Goal: Information Seeking & Learning: Learn about a topic

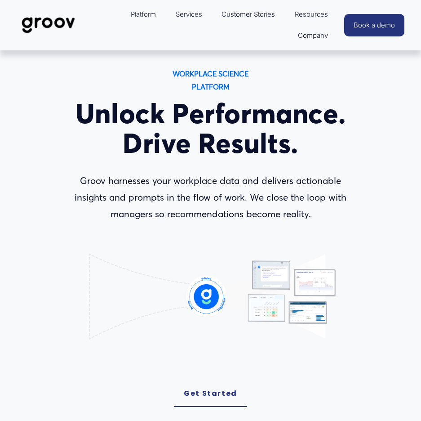
click at [106, 343] on icon "Lottie animation" at bounding box center [210, 303] width 257 height 144
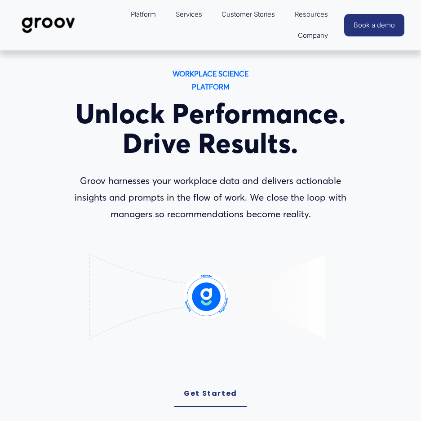
drag, startPoint x: 216, startPoint y: 191, endPoint x: 206, endPoint y: 129, distance: 62.8
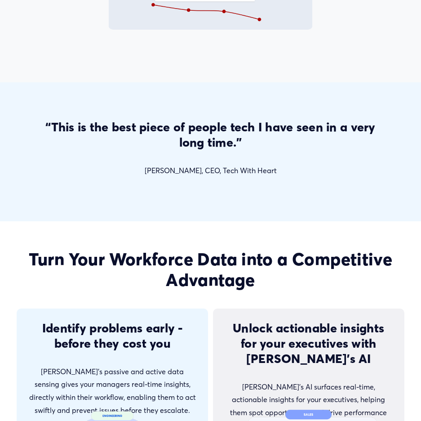
scroll to position [1348, 0]
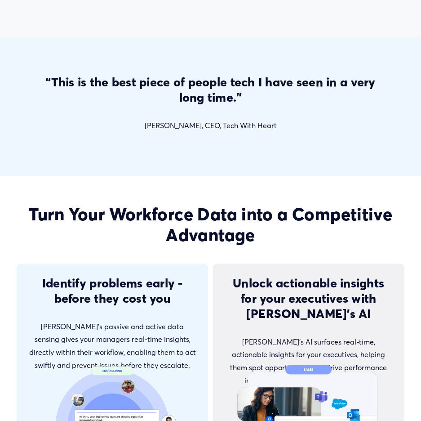
click at [218, 139] on div "“This is the best piece of people tech I have seen in a very long time.” [PERSO…" at bounding box center [210, 106] width 355 height 65
drag, startPoint x: 285, startPoint y: 136, endPoint x: 21, endPoint y: 83, distance: 269.5
click at [27, 84] on div "“This is the best piece of people tech I have seen in a very long time.” [PERSO…" at bounding box center [210, 106] width 421 height 65
click at [43, 80] on div "“This is the best piece of people tech I have seen in a very long time.” [PERSO…" at bounding box center [210, 106] width 421 height 93
drag, startPoint x: 43, startPoint y: 80, endPoint x: 270, endPoint y: 143, distance: 235.7
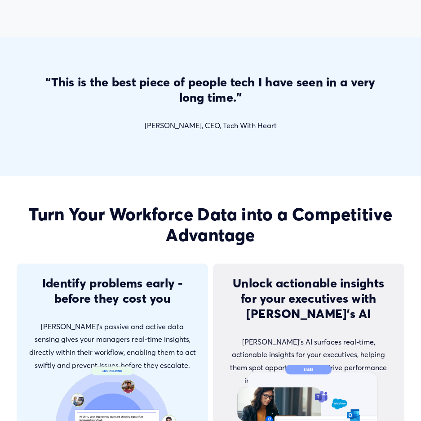
click at [270, 143] on div "“This is the best piece of people tech I have seen in a very long time.” [PERSO…" at bounding box center [210, 106] width 421 height 93
click at [280, 132] on p "[PERSON_NAME], CEO, Tech With Heart" at bounding box center [210, 125] width 355 height 13
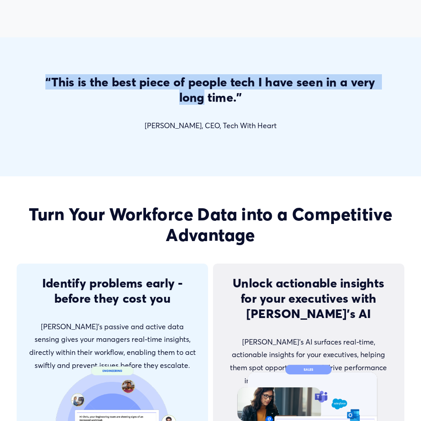
drag, startPoint x: 280, startPoint y: 133, endPoint x: 105, endPoint y: 100, distance: 178.2
click at [105, 100] on div "“This is the best piece of people tech I have seen in a very long time.” [PERSO…" at bounding box center [210, 103] width 355 height 58
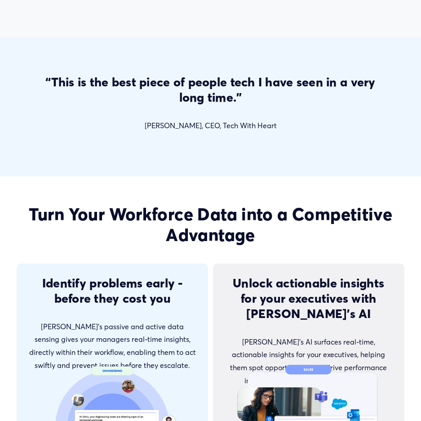
click at [188, 118] on div "“This is the best piece of people tech I have seen in a very long time.” [PERSO…" at bounding box center [210, 103] width 355 height 58
drag, startPoint x: 288, startPoint y: 140, endPoint x: 81, endPoint y: 84, distance: 213.8
click at [81, 84] on div "“This is the best piece of people tech I have seen in a very long time.” [PERSO…" at bounding box center [210, 106] width 355 height 65
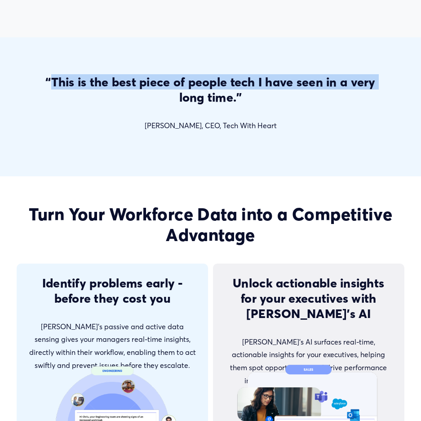
drag, startPoint x: 49, startPoint y: 83, endPoint x: 286, endPoint y: 142, distance: 244.5
click at [266, 139] on div "“This is the best piece of people tech I have seen in a very long time.” [PERSO…" at bounding box center [210, 106] width 355 height 65
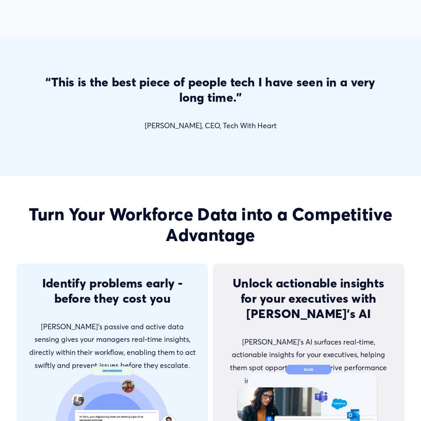
click at [281, 132] on p "[PERSON_NAME], CEO, Tech With Heart" at bounding box center [210, 125] width 355 height 13
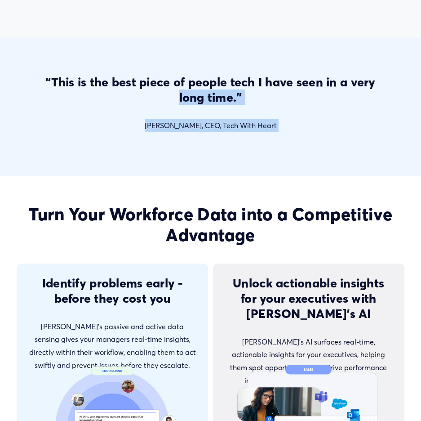
drag, startPoint x: 281, startPoint y: 132, endPoint x: 81, endPoint y: 99, distance: 202.7
click at [88, 100] on div "“This is the best piece of people tech I have seen in a very long time.” [PERSO…" at bounding box center [210, 103] width 355 height 58
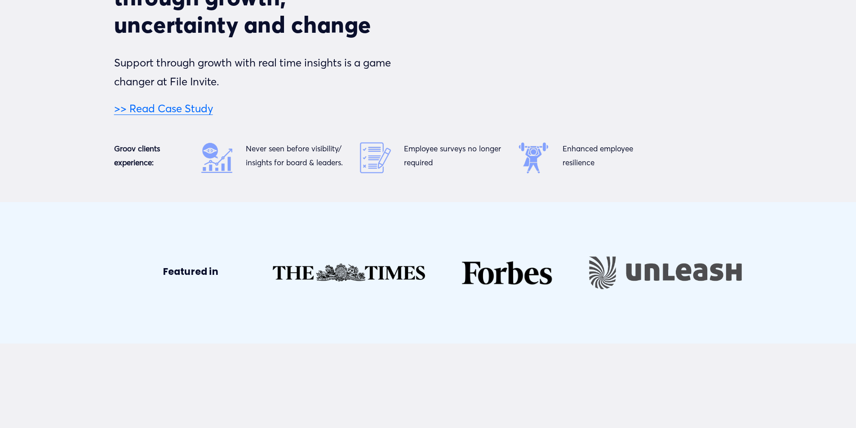
scroll to position [4131, 0]
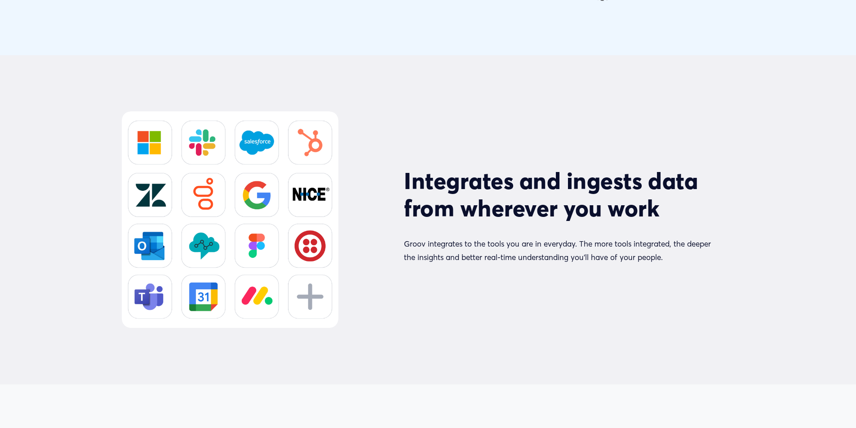
drag, startPoint x: 476, startPoint y: 152, endPoint x: 471, endPoint y: 173, distance: 22.2
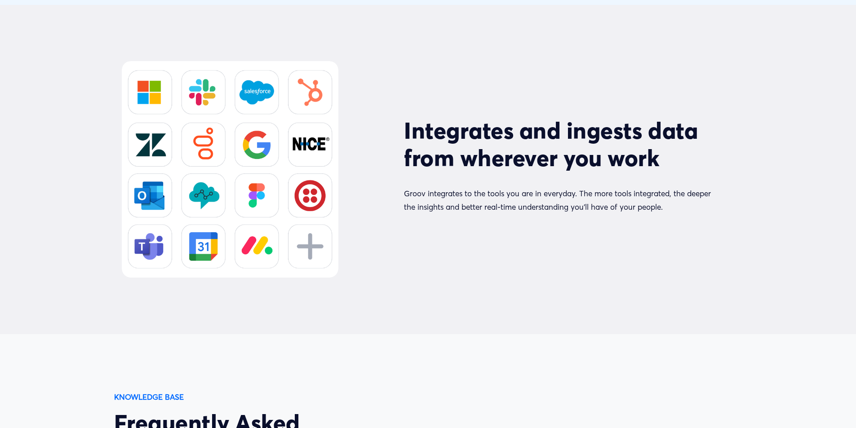
drag, startPoint x: 445, startPoint y: 170, endPoint x: 434, endPoint y: 179, distance: 14.0
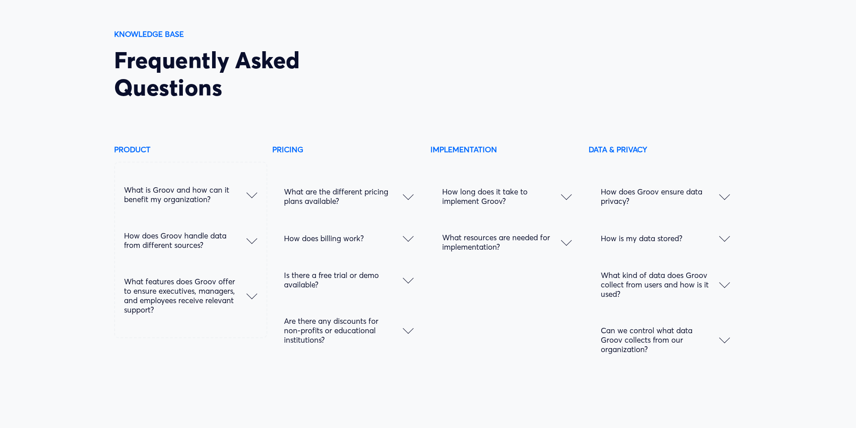
scroll to position [4564, 0]
click at [421, 201] on div at bounding box center [725, 196] width 11 height 11
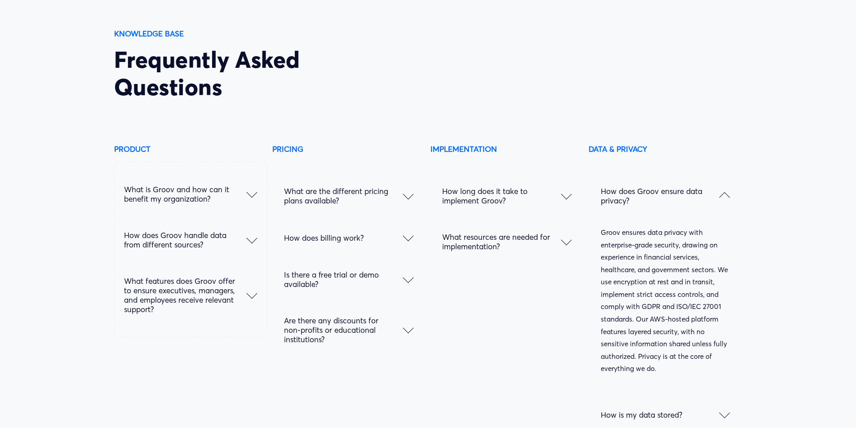
click at [421, 203] on div at bounding box center [725, 197] width 11 height 11
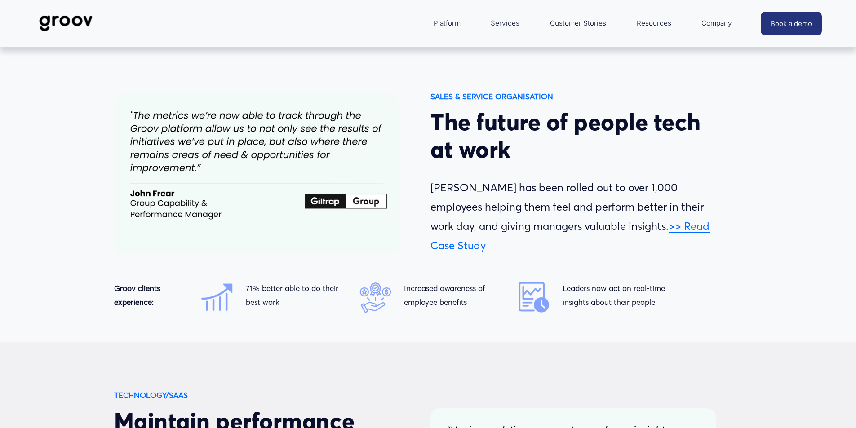
drag, startPoint x: 764, startPoint y: 281, endPoint x: 522, endPoint y: 163, distance: 268.9
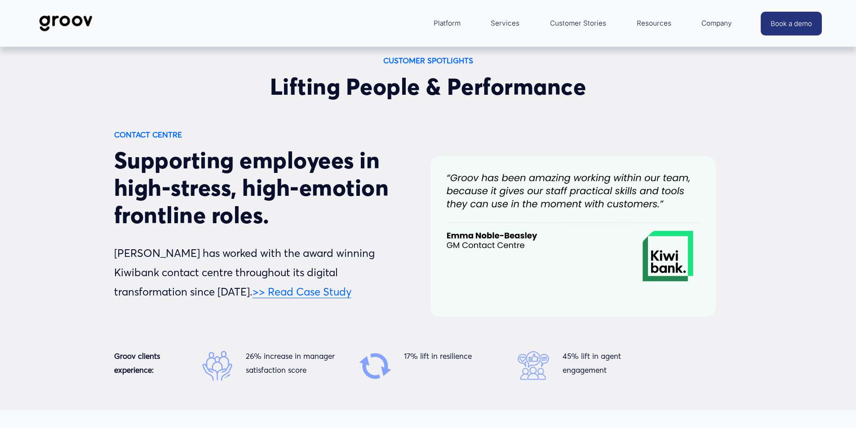
drag, startPoint x: 440, startPoint y: 209, endPoint x: 440, endPoint y: 153, distance: 56.2
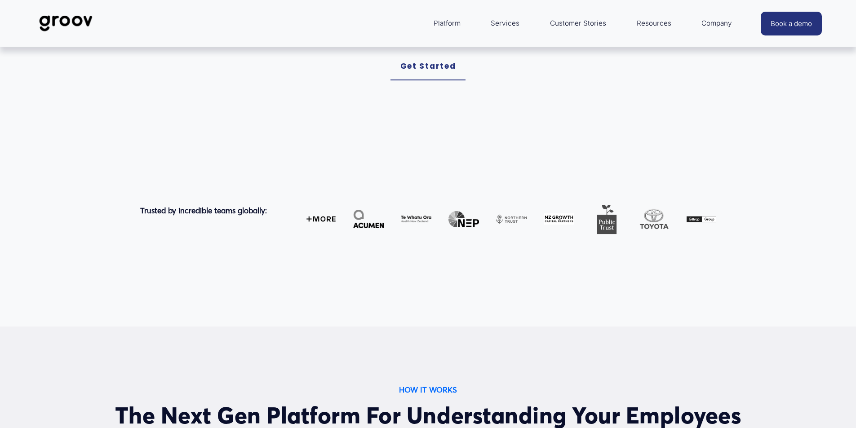
scroll to position [0, 0]
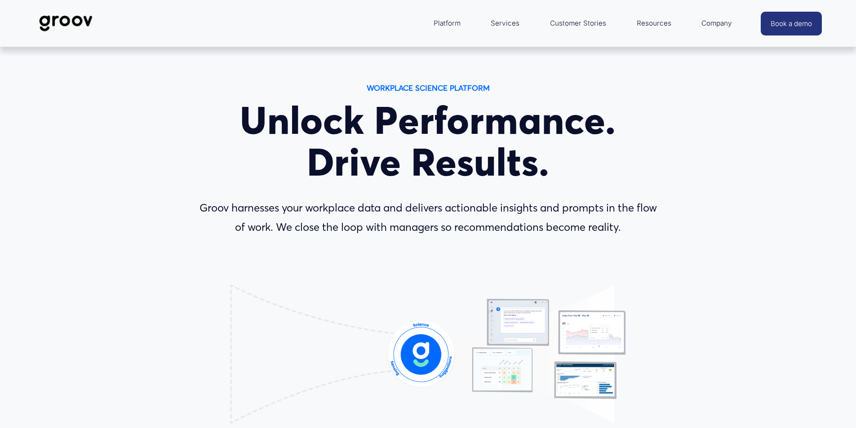
drag, startPoint x: 399, startPoint y: 191, endPoint x: 368, endPoint y: 187, distance: 31.7
drag, startPoint x: 330, startPoint y: 214, endPoint x: 347, endPoint y: 174, distance: 42.9
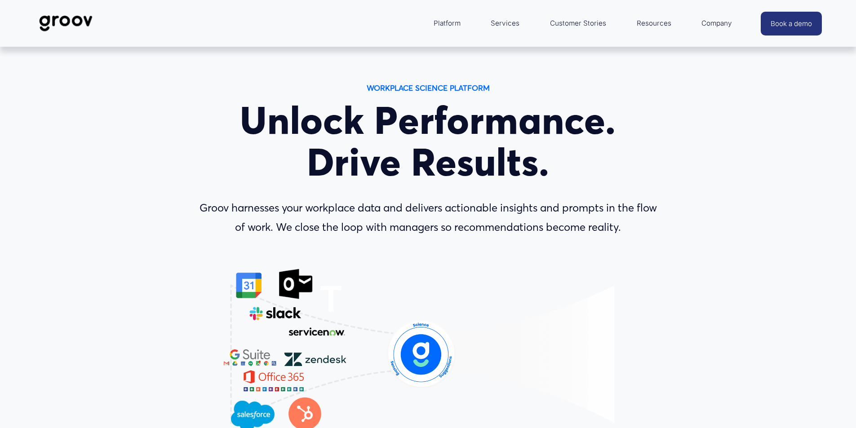
drag, startPoint x: 453, startPoint y: 226, endPoint x: 401, endPoint y: 212, distance: 54.4
